Goal: Transaction & Acquisition: Purchase product/service

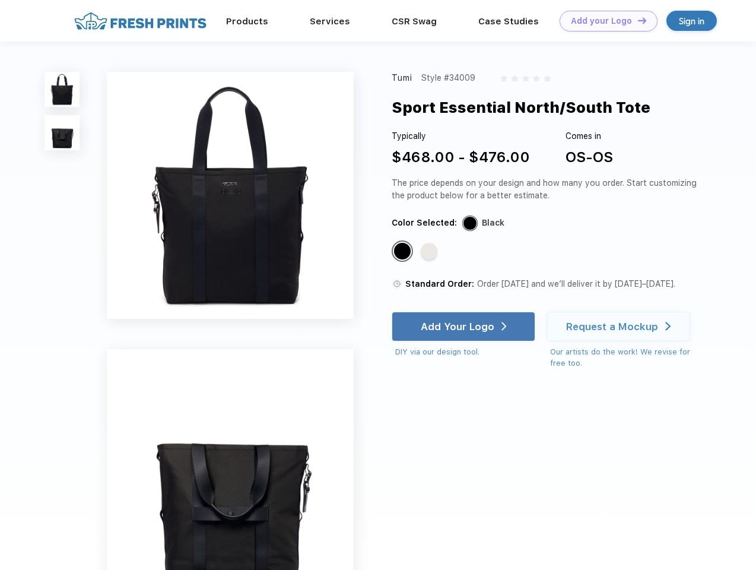
click at [604, 21] on link "Add your Logo Design Tool" at bounding box center [609, 21] width 98 height 21
click at [0, 0] on div "Design Tool" at bounding box center [0, 0] width 0 height 0
click at [637, 20] on link "Add your Logo Design Tool" at bounding box center [609, 21] width 98 height 21
click at [62, 89] on img at bounding box center [62, 89] width 35 height 35
click at [62, 133] on img at bounding box center [62, 132] width 35 height 35
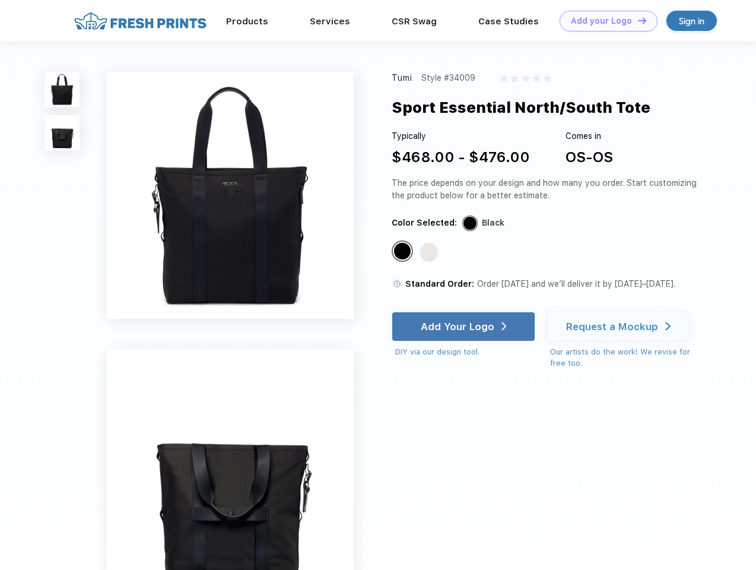
click at [404, 252] on div "Standard Color" at bounding box center [402, 251] width 17 height 17
click at [430, 252] on div "Standard Color" at bounding box center [429, 251] width 17 height 17
click at [465, 326] on div "Add Your Logo" at bounding box center [458, 326] width 74 height 12
click at [620, 326] on div "Request a Mockup" at bounding box center [612, 326] width 92 height 12
